Goal: Transaction & Acquisition: Purchase product/service

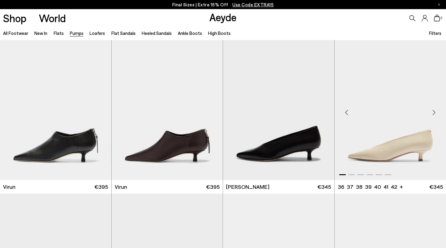
click at [219, 111] on div "Next slide" at bounding box center [434, 112] width 18 height 18
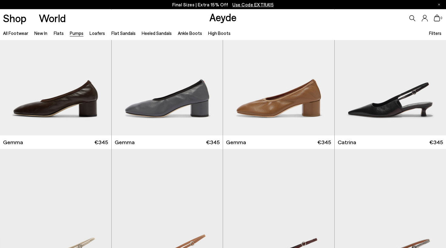
scroll to position [1429, 0]
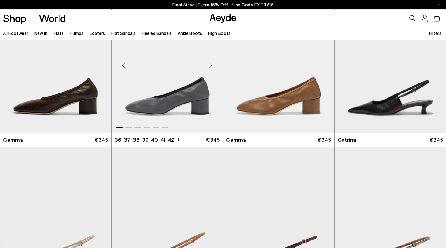
click at [206, 66] on div "Next slide" at bounding box center [211, 65] width 18 height 18
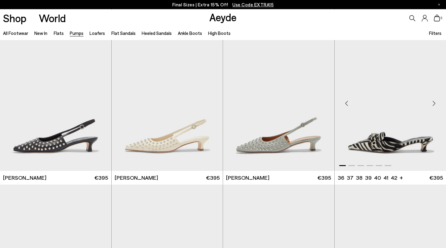
scroll to position [2307, 0]
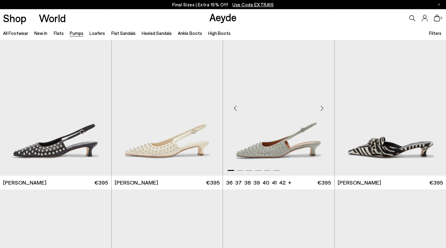
click at [219, 112] on div "Next slide" at bounding box center [322, 108] width 18 height 18
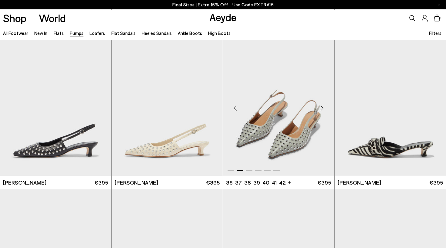
click at [219, 112] on div "Next slide" at bounding box center [322, 108] width 18 height 18
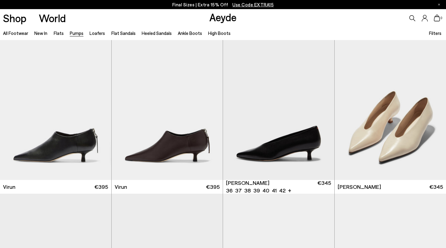
scroll to position [0, 0]
click at [211, 36] on li "High Boots" at bounding box center [219, 33] width 22 height 8
click at [208, 32] on link "High Boots" at bounding box center [219, 32] width 22 height 5
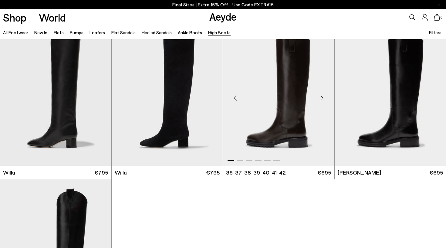
scroll to position [161, 0]
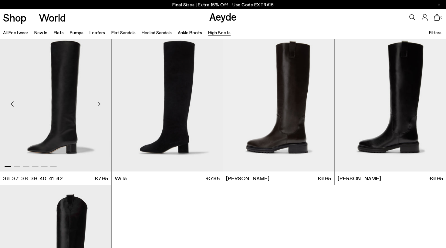
click at [101, 106] on div "Next slide" at bounding box center [99, 104] width 18 height 18
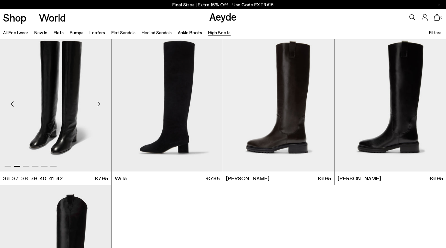
click at [101, 106] on div "Next slide" at bounding box center [99, 104] width 18 height 18
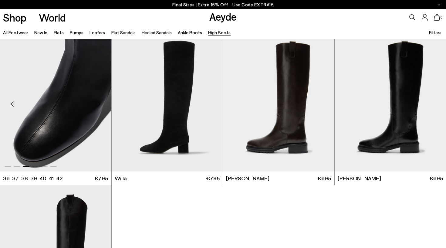
click at [101, 106] on div "Next slide" at bounding box center [99, 104] width 18 height 18
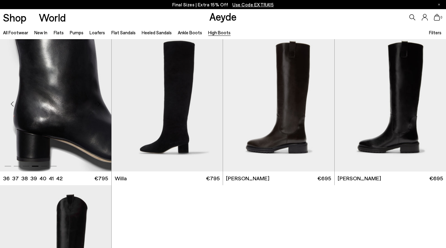
click at [101, 106] on div "Next slide" at bounding box center [99, 104] width 18 height 18
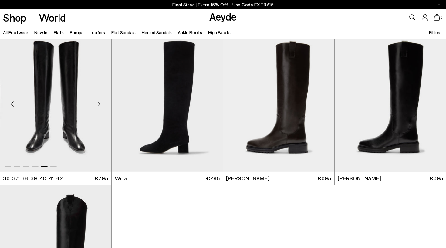
click at [101, 106] on div "Next slide" at bounding box center [99, 104] width 18 height 18
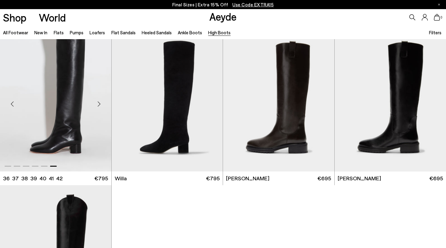
click at [73, 84] on img "6 / 6" at bounding box center [55, 102] width 111 height 140
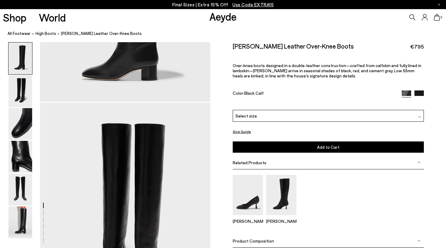
scroll to position [158, 0]
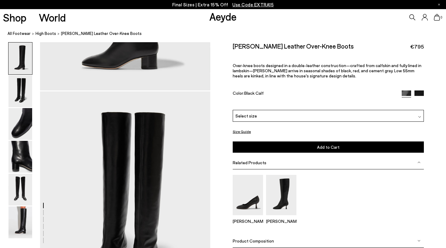
click at [246, 238] on span "Product Composition" at bounding box center [253, 240] width 41 height 5
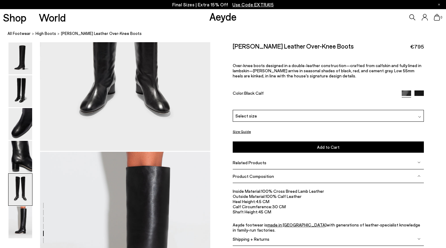
scroll to position [991, 0]
